Goal: Use online tool/utility: Utilize a website feature to perform a specific function

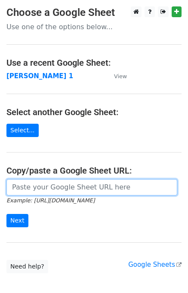
drag, startPoint x: 29, startPoint y: 189, endPoint x: 30, endPoint y: 194, distance: 5.3
click at [29, 189] on input "url" at bounding box center [91, 187] width 171 height 16
paste input "https://docs.google.com/spreadsheets/d/16OPJ7wuj5LexxCDUj05BXFBcqVHdRQQEpm-dQTi…"
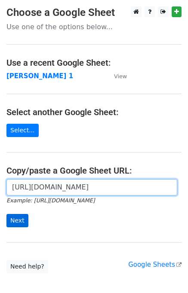
type input "https://docs.google.com/spreadsheets/d/16OPJ7wuj5LexxCDUj05BXFBcqVHdRQQEpm-dQTi…"
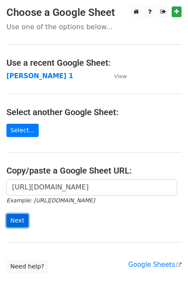
scroll to position [0, 0]
click at [21, 222] on input "Next" at bounding box center [17, 220] width 22 height 13
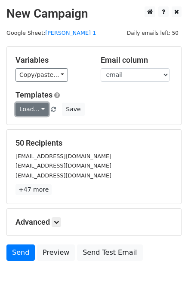
click at [32, 105] on link "Load..." at bounding box center [31, 109] width 33 height 13
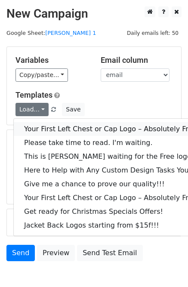
click at [39, 129] on link "Your First Left Chest or Cap Logo – Absolutely Free" at bounding box center [116, 129] width 205 height 14
